Goal: Information Seeking & Learning: Learn about a topic

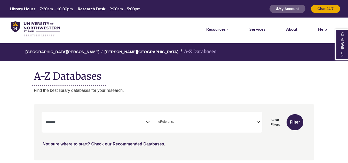
select select "Database Subject Filter"
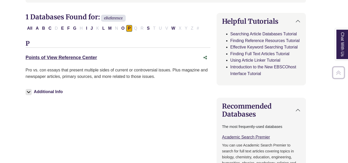
scroll to position [10, 0]
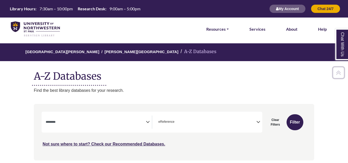
select select "Database Subject Filter"
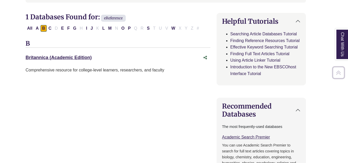
scroll to position [10, 0]
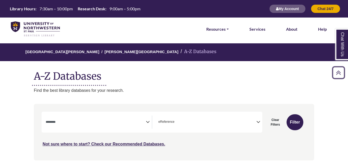
select select "Database Subject Filter"
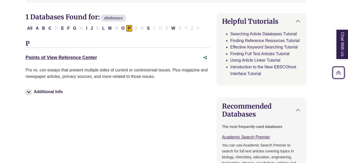
scroll to position [10, 0]
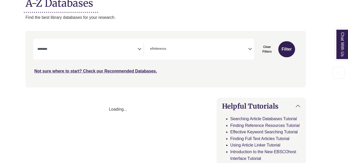
scroll to position [10, 0]
select select "Database Subject Filter"
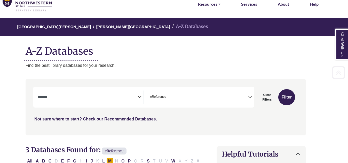
scroll to position [25, 8]
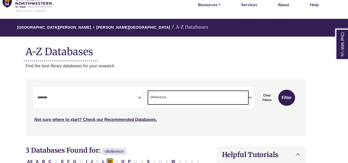
click at [247, 98] on span "× eReference" at bounding box center [198, 97] width 100 height 13
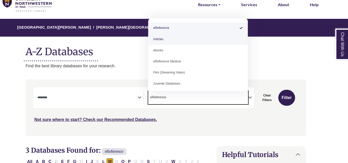
scroll to position [0, 8]
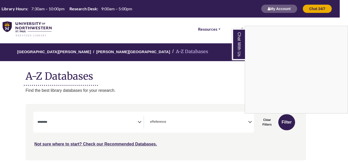
drag, startPoint x: 169, startPoint y: 124, endPoint x: 147, endPoint y: 121, distance: 22.4
drag, startPoint x: 147, startPoint y: 121, endPoint x: 175, endPoint y: 123, distance: 28.4
click at [175, 123] on div "Chat With Us" at bounding box center [174, 81] width 348 height 163
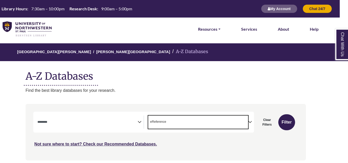
click at [175, 123] on span "× eReference" at bounding box center [198, 122] width 100 height 13
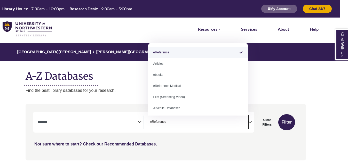
select select "Database Types Filter"
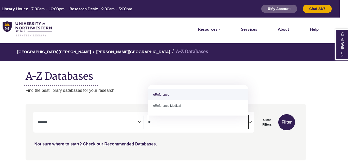
type textarea "*"
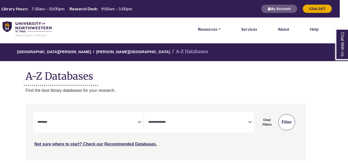
click at [290, 122] on button "Filter" at bounding box center [286, 122] width 17 height 16
select select "Database Subject Filter"
select select "Database Types Filter"
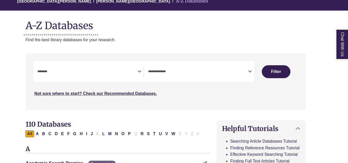
scroll to position [0, 8]
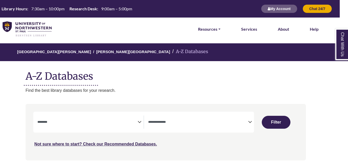
click at [28, 24] on img at bounding box center [27, 28] width 49 height 15
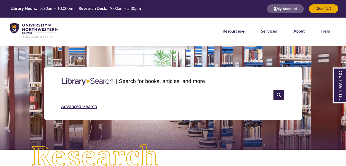
click at [126, 92] on input "text" at bounding box center [167, 95] width 213 height 10
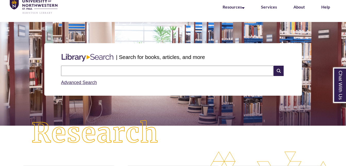
scroll to position [24, 0]
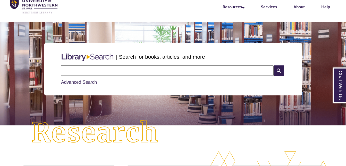
click at [176, 71] on input "text" at bounding box center [167, 70] width 213 height 10
type input "**********"
